Goal: Download file/media

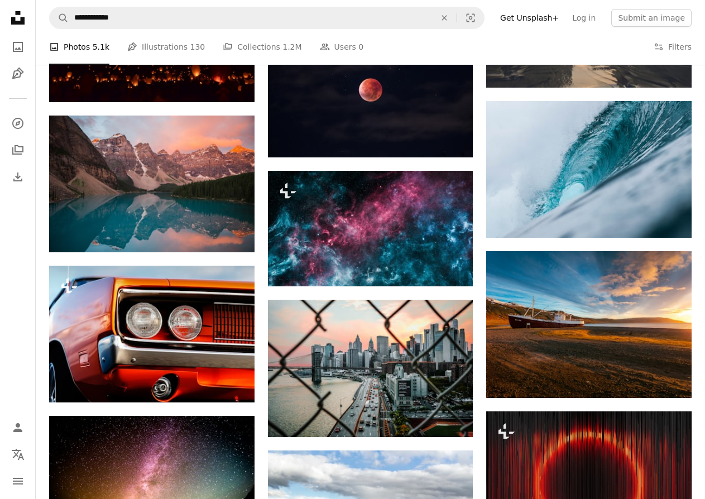
scroll to position [3861, 0]
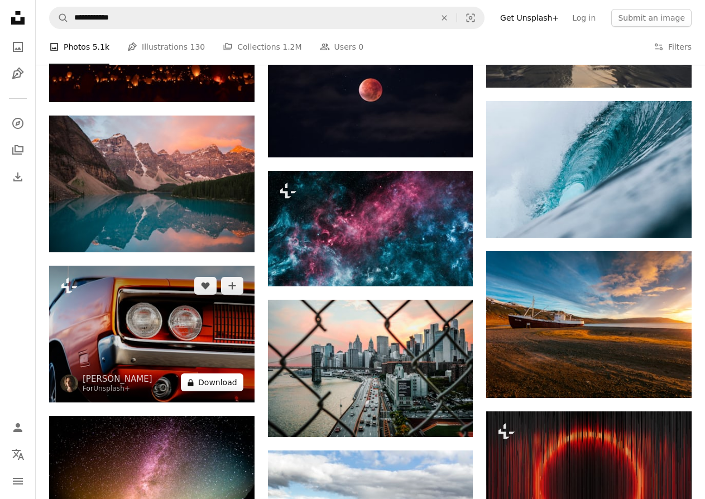
click at [219, 382] on button "A lock Download" at bounding box center [212, 382] width 63 height 18
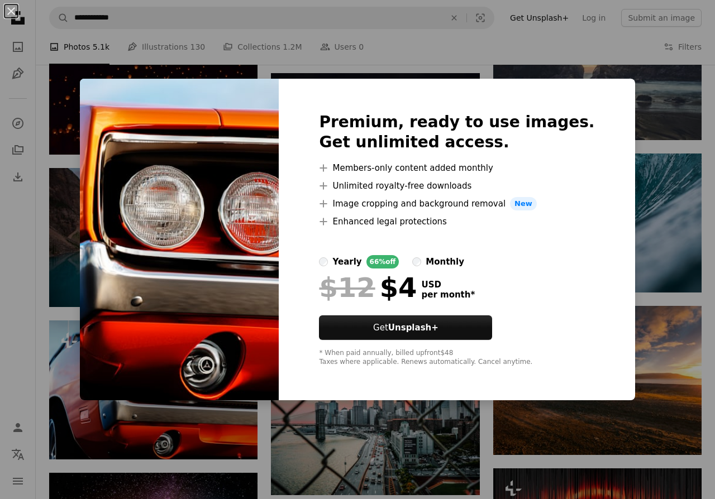
click at [195, 284] on img at bounding box center [179, 240] width 199 height 322
click at [0, 240] on div "An X shape Premium, ready to use images. Get unlimited access. A plus sign Memb…" at bounding box center [357, 249] width 715 height 499
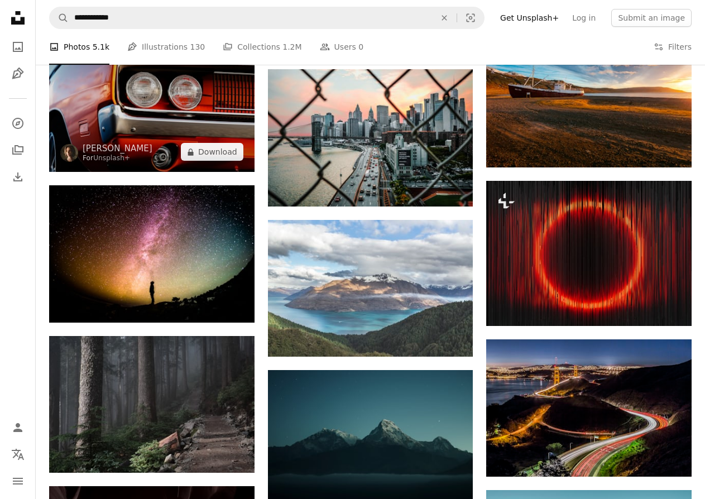
scroll to position [4364, 0]
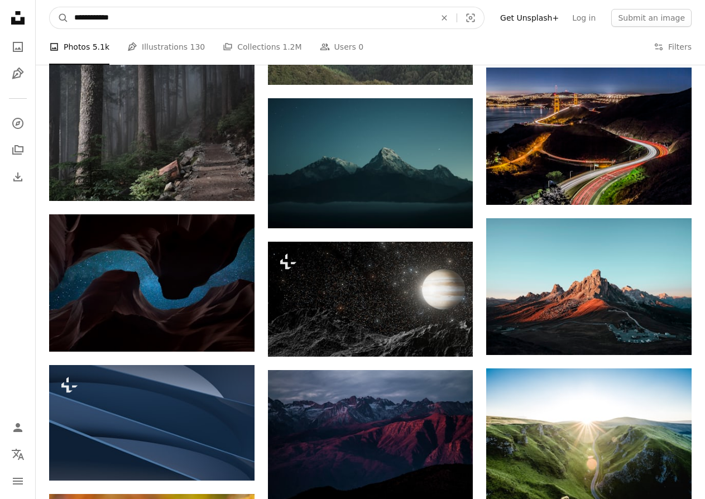
click at [264, 19] on input "**********" at bounding box center [250, 17] width 363 height 21
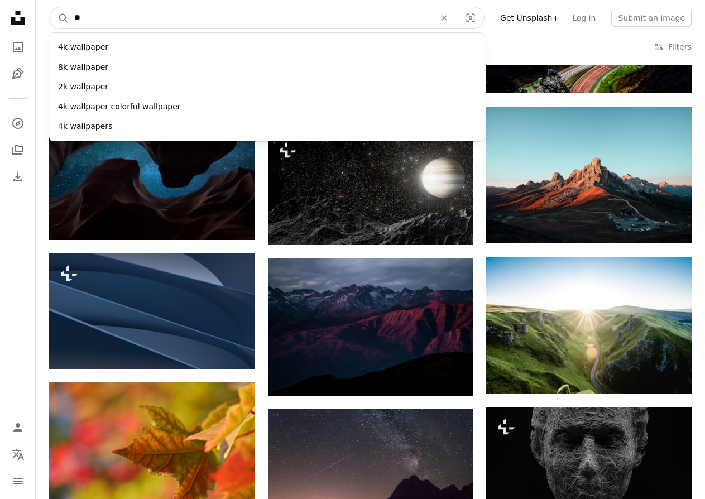
type input "*"
type input "***"
click button "A magnifying glass" at bounding box center [59, 17] width 19 height 21
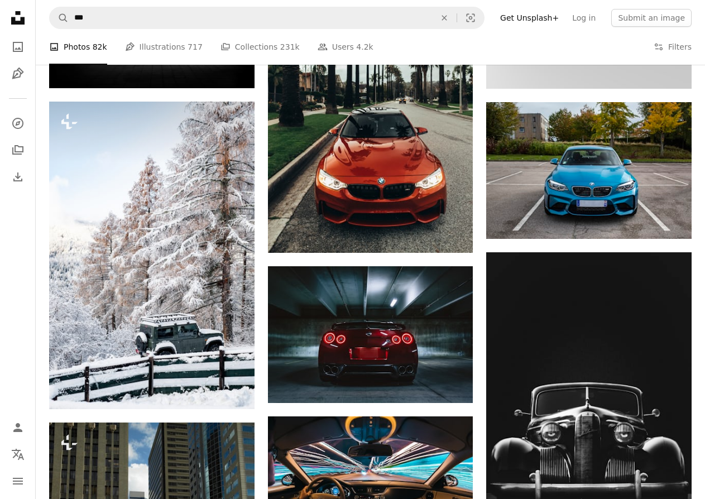
scroll to position [2680, 0]
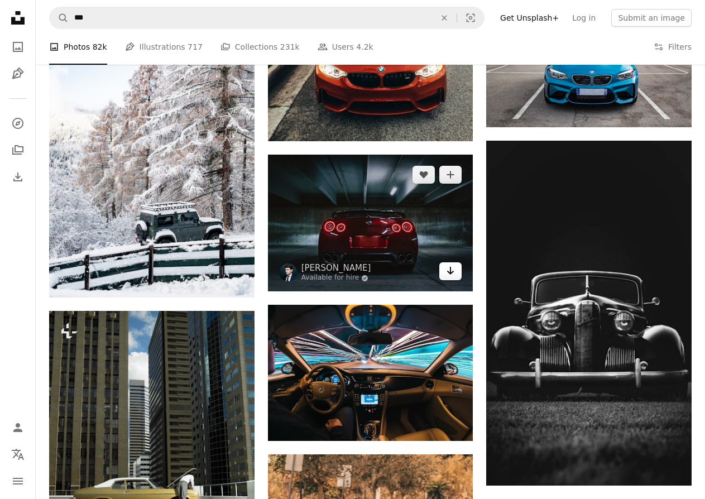
click at [443, 271] on link "Arrow pointing down" at bounding box center [450, 271] width 22 height 18
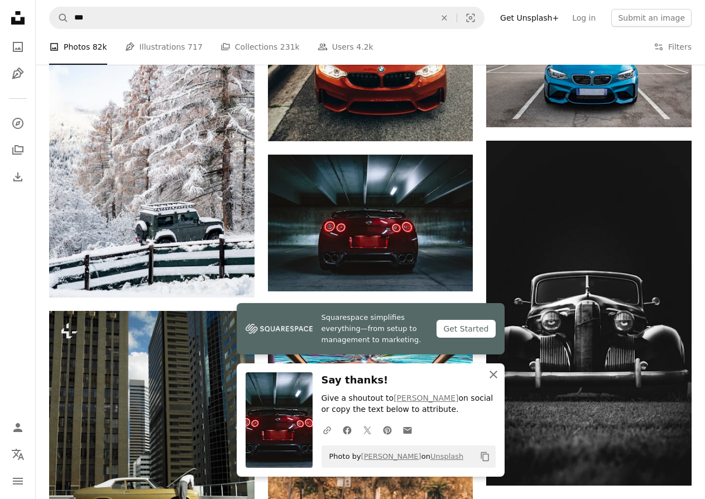
click at [495, 375] on icon "An X shape" at bounding box center [493, 374] width 13 height 13
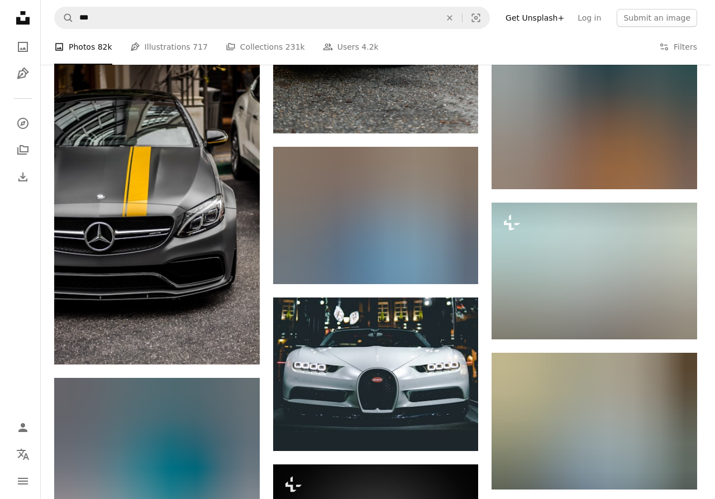
scroll to position [4076, 0]
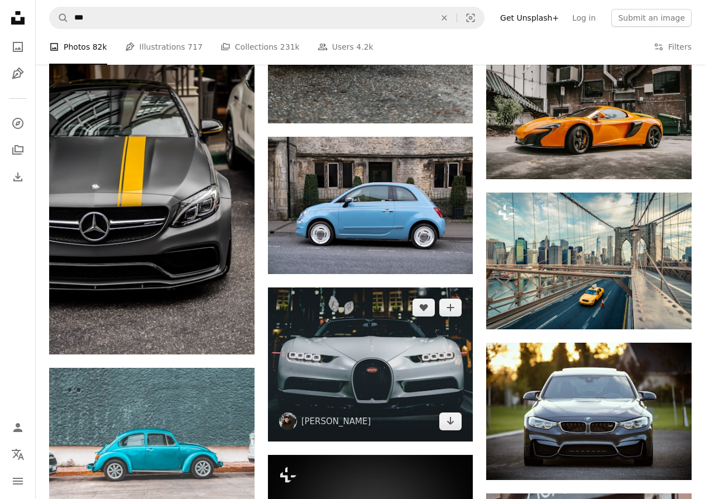
click at [363, 367] on img at bounding box center [370, 365] width 205 height 154
